Goal: Transaction & Acquisition: Download file/media

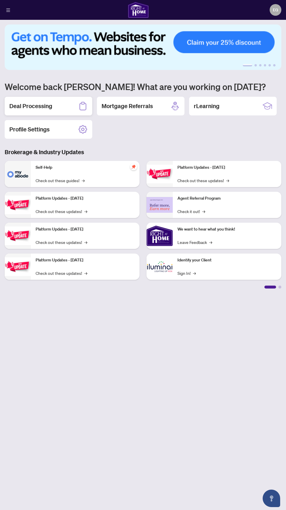
click at [49, 108] on h2 "Deal Processing" at bounding box center [30, 106] width 43 height 8
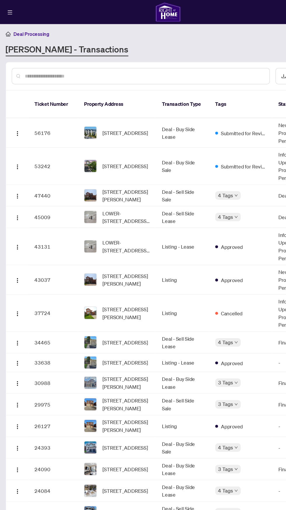
click at [86, 97] on td "[STREET_ADDRESS]" at bounding box center [96, 109] width 64 height 24
click at [94, 106] on span "[STREET_ADDRESS]" at bounding box center [102, 109] width 37 height 6
click at [14, 108] on img "button" at bounding box center [14, 110] width 5 height 5
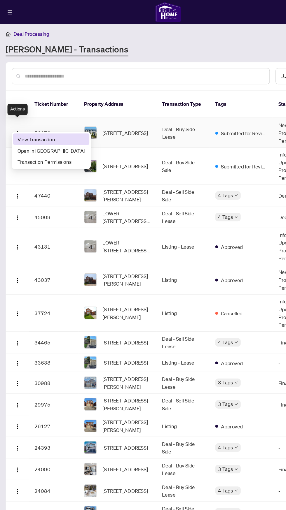
click at [30, 114] on span "View Transaction" at bounding box center [42, 114] width 56 height 6
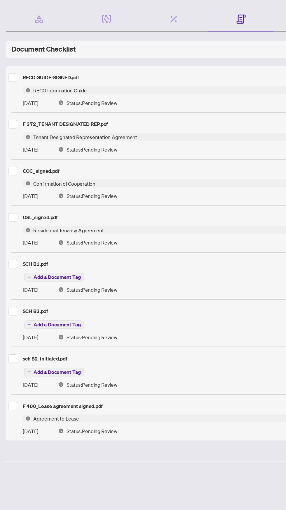
click at [55, 396] on span "Agreement to Lease" at bounding box center [46, 399] width 42 height 6
click at [192, 384] on div "F 400_Lease agreement signed.pdf" at bounding box center [143, 388] width 272 height 9
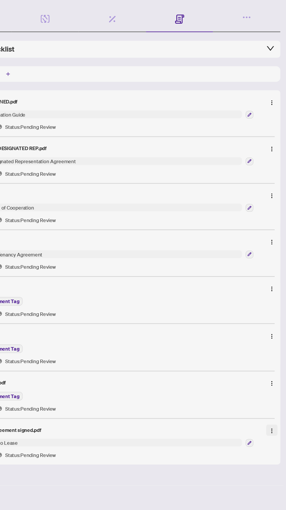
click at [275, 407] on img "button" at bounding box center [274, 409] width 5 height 5
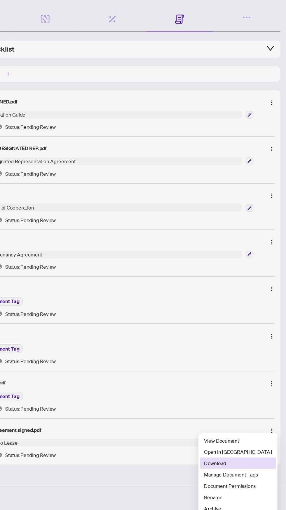
click at [244, 438] on span "Download" at bounding box center [246, 435] width 56 height 6
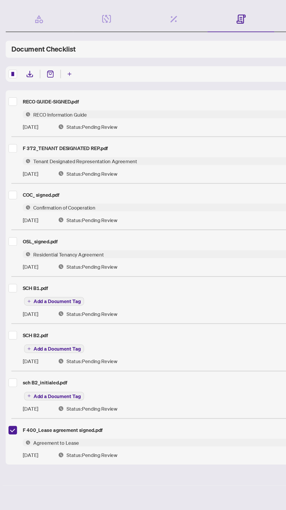
click at [46, 416] on span "Agreement to Lease" at bounding box center [46, 419] width 42 height 6
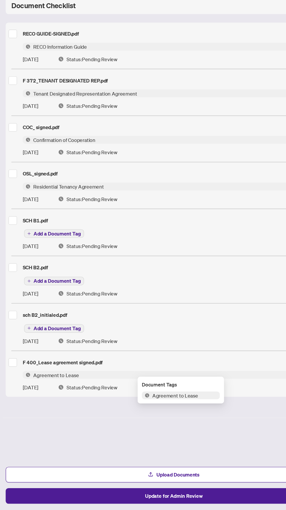
scroll to position [1, 0]
